Goal: Information Seeking & Learning: Learn about a topic

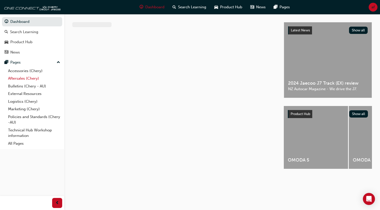
click at [20, 78] on link "Aftersales (Chery)" at bounding box center [34, 79] width 56 height 8
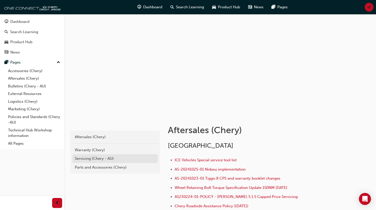
click at [96, 158] on div "Servicing (Chery - AU)" at bounding box center [115, 159] width 81 height 6
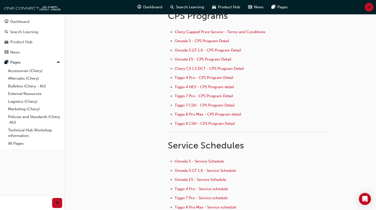
scroll to position [47, 0]
click at [207, 98] on span "Tiggo 7 Pro - CPS Program Detail" at bounding box center [204, 96] width 58 height 5
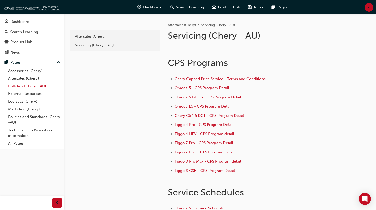
click at [23, 88] on link "Bulletins (Chery - AU)" at bounding box center [34, 87] width 56 height 8
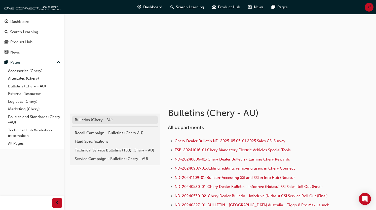
scroll to position [25, 0]
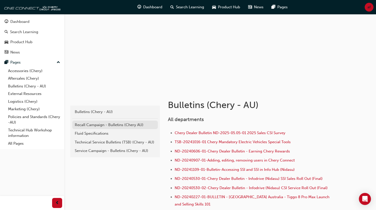
click at [107, 127] on div "Recall Campaign - Bulletins (Chery AU)" at bounding box center [115, 125] width 81 height 6
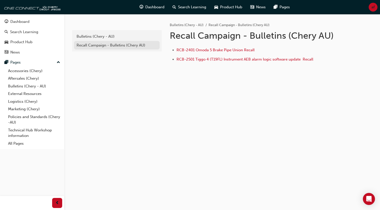
click at [109, 46] on div "Recall Campaign - Bulletins (Chery AU)" at bounding box center [117, 46] width 81 height 6
click at [96, 36] on div "Bulletins (Chery - AU)" at bounding box center [117, 37] width 81 height 6
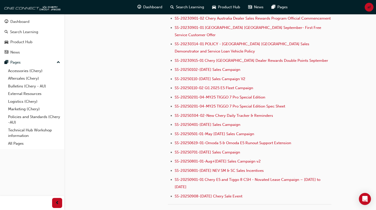
scroll to position [554, 0]
click at [25, 78] on link "Aftersales (Chery)" at bounding box center [34, 79] width 56 height 8
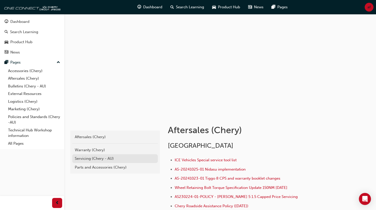
click at [92, 160] on div "Servicing (Chery - AU)" at bounding box center [115, 159] width 81 height 6
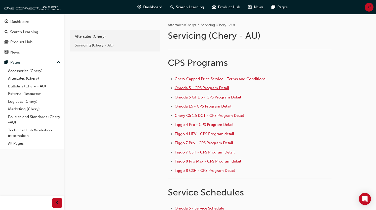
click at [205, 90] on span "Omoda 5 - CPS Program Detail" at bounding box center [202, 88] width 54 height 5
